Goal: Transaction & Acquisition: Subscribe to service/newsletter

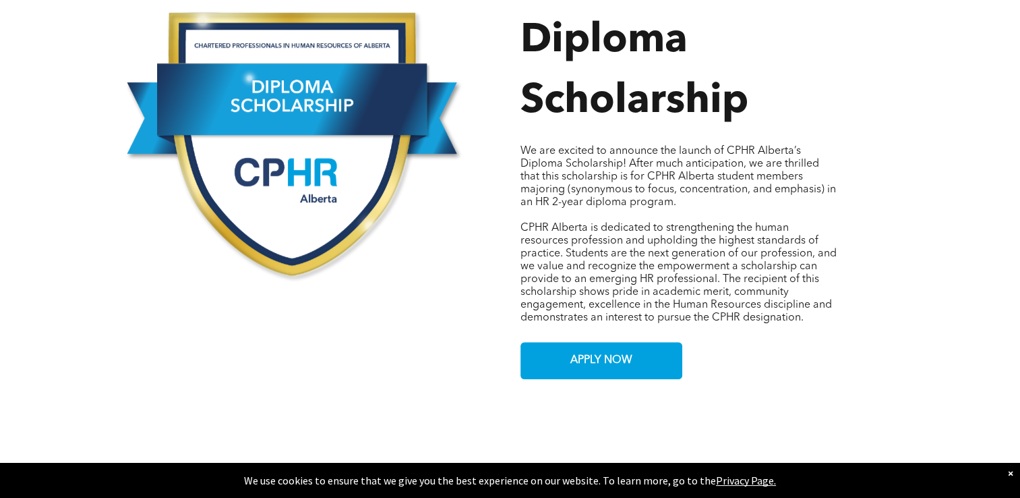
scroll to position [658, 0]
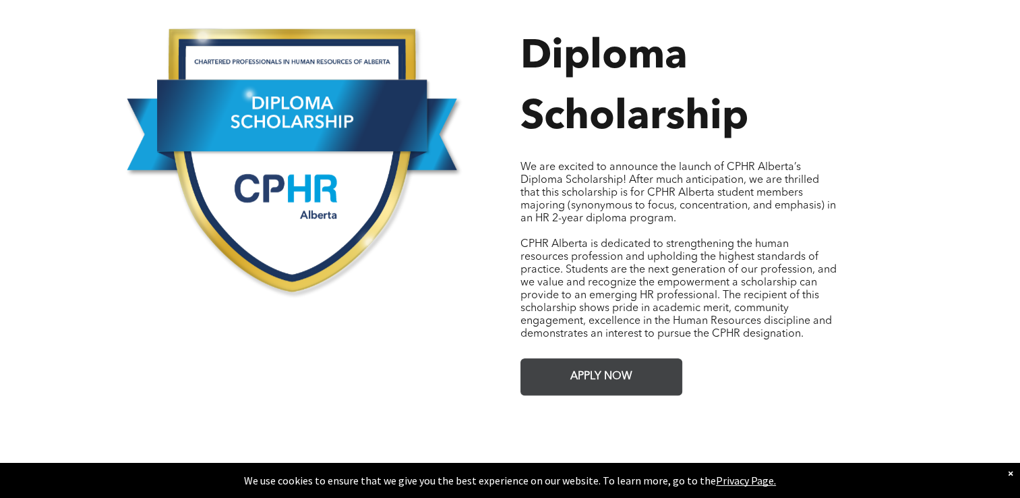
click at [670, 358] on link "APPLY NOW" at bounding box center [602, 376] width 162 height 37
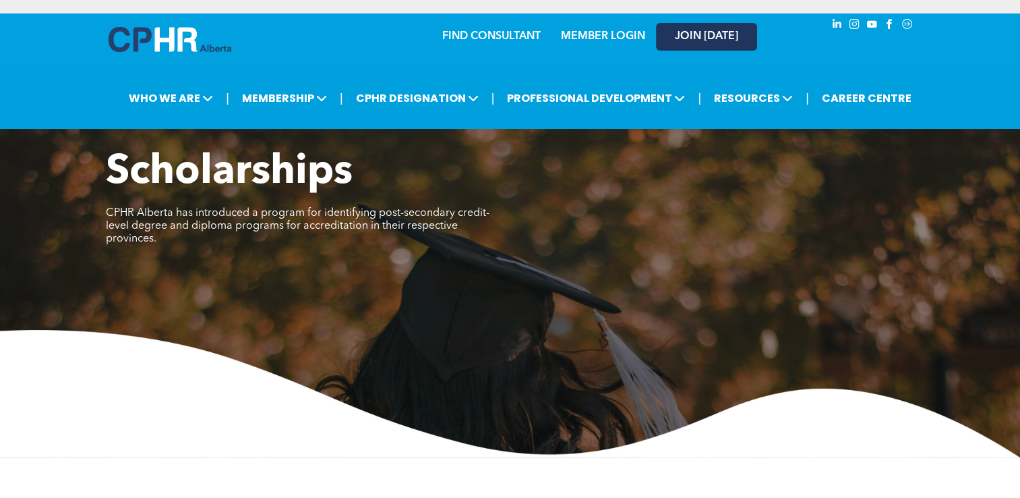
click at [695, 35] on span "JOIN [DATE]" at bounding box center [706, 36] width 63 height 13
click at [682, 42] on span "JOIN [DATE]" at bounding box center [706, 36] width 63 height 13
click at [614, 39] on link "MEMBER LOGIN" at bounding box center [603, 36] width 84 height 11
